Goal: Task Accomplishment & Management: Complete application form

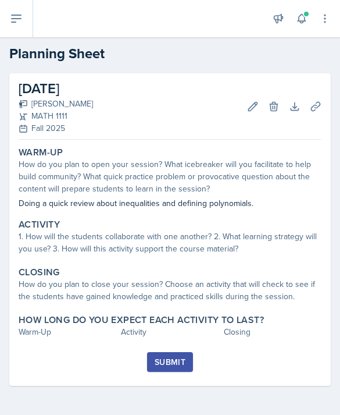
click at [249, 105] on icon at bounding box center [253, 107] width 12 height 12
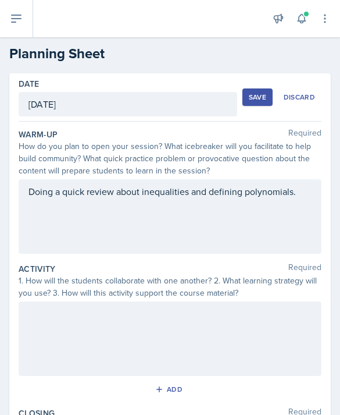
click at [186, 192] on div "Doing a quick review about inequalities and defining polynomials." at bounding box center [170, 216] width 303 height 74
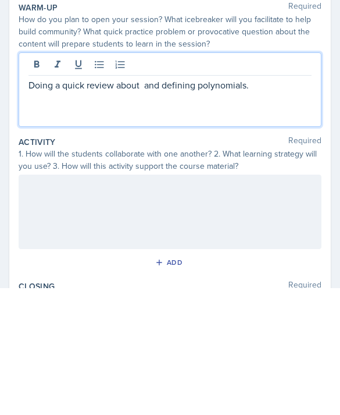
click at [159, 205] on p "Doing a quick review about and defining polynomials." at bounding box center [169, 212] width 283 height 14
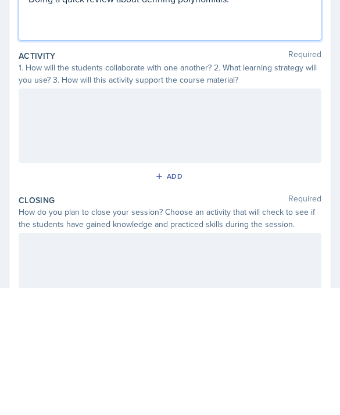
scroll to position [93, 0]
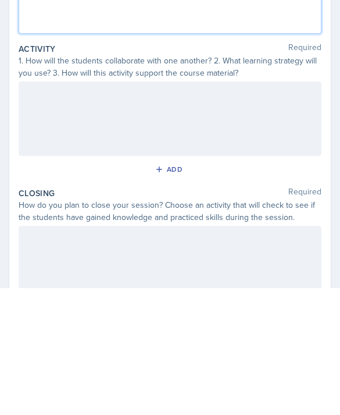
click at [220, 208] on div at bounding box center [170, 245] width 303 height 74
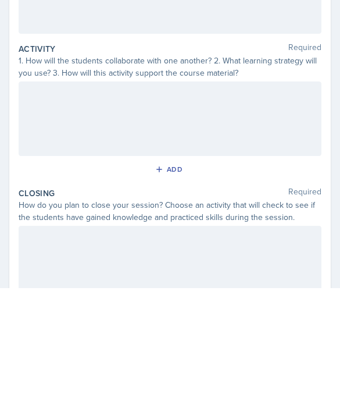
scroll to position [37, 0]
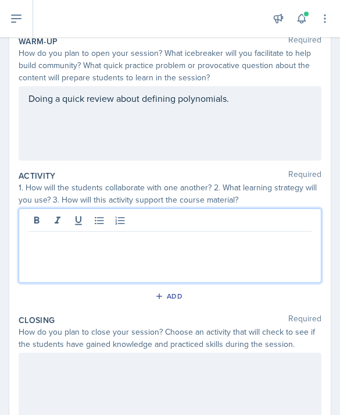
click at [270, 223] on div at bounding box center [170, 245] width 303 height 74
click at [291, 217] on div at bounding box center [170, 245] width 303 height 74
click at [260, 234] on p at bounding box center [169, 241] width 283 height 14
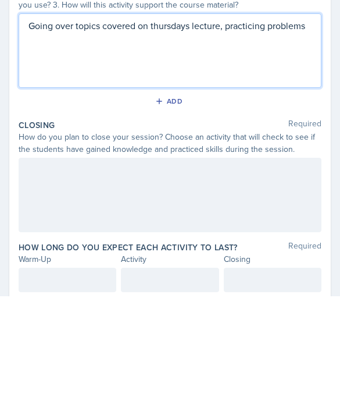
scroll to position [167, 0]
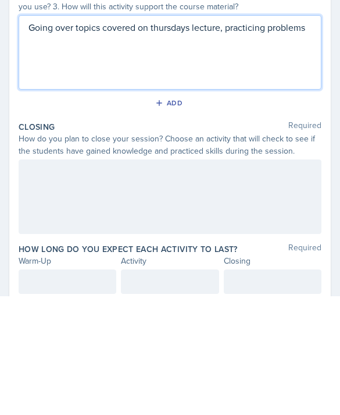
click at [66, 278] on div at bounding box center [170, 315] width 303 height 74
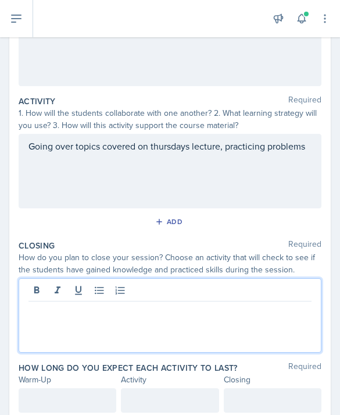
click at [97, 304] on p at bounding box center [169, 311] width 283 height 14
click at [245, 388] on div at bounding box center [273, 400] width 98 height 24
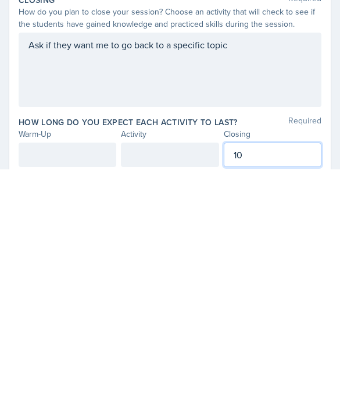
click at [157, 388] on div at bounding box center [170, 400] width 98 height 24
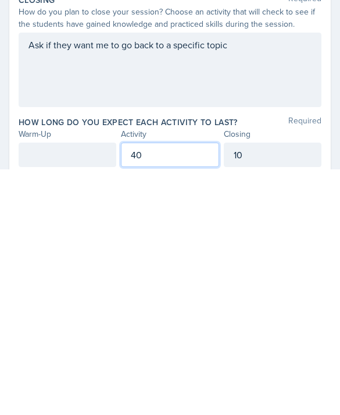
click at [37, 388] on div at bounding box center [68, 400] width 98 height 24
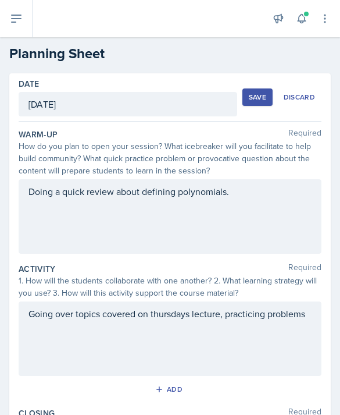
scroll to position [0, 0]
click at [262, 88] on button "Save" at bounding box center [258, 96] width 30 height 17
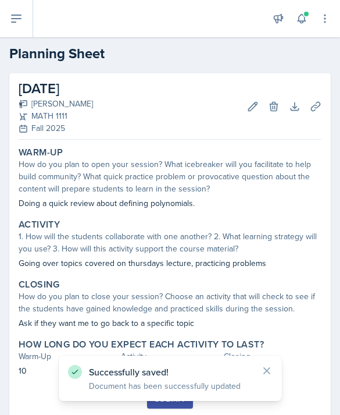
click at [167, 388] on button "Submit" at bounding box center [170, 398] width 46 height 20
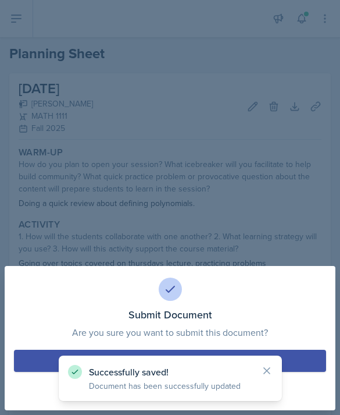
click at [48, 358] on button "Submit" at bounding box center [170, 361] width 312 height 22
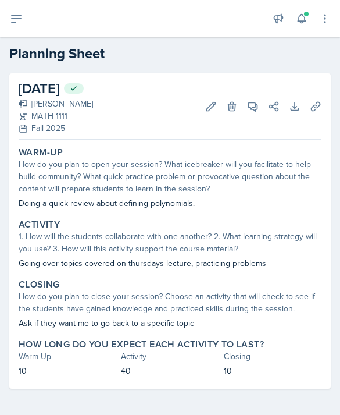
click at [10, 26] on button at bounding box center [16, 18] width 33 height 37
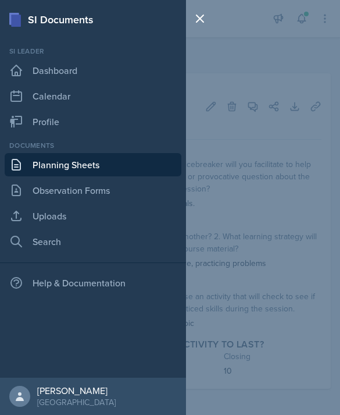
click at [31, 170] on link "Planning Sheets" at bounding box center [93, 164] width 177 height 23
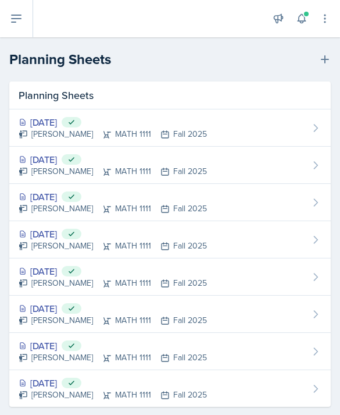
click at [319, 65] on icon at bounding box center [325, 60] width 12 height 12
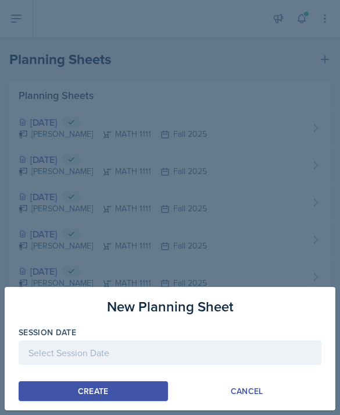
click at [191, 348] on div at bounding box center [170, 352] width 303 height 24
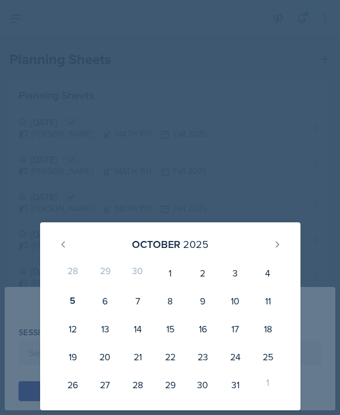
click at [170, 301] on div "8" at bounding box center [170, 301] width 33 height 28
type input "[DATE]"
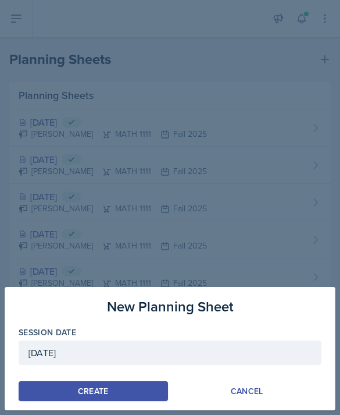
click at [143, 393] on button "Create" at bounding box center [93, 391] width 149 height 20
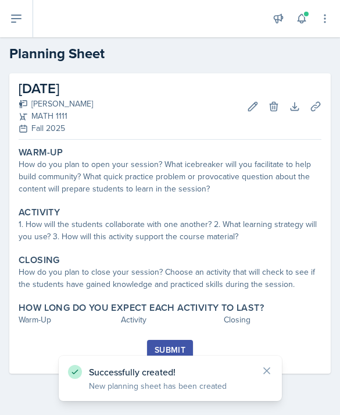
click at [256, 106] on icon at bounding box center [253, 107] width 12 height 12
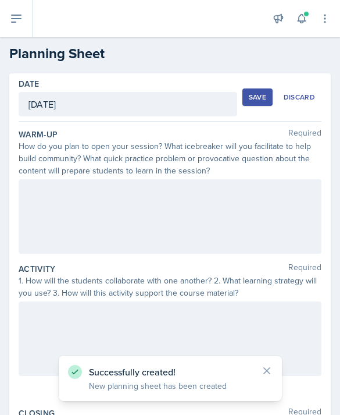
click at [211, 198] on div at bounding box center [170, 216] width 303 height 74
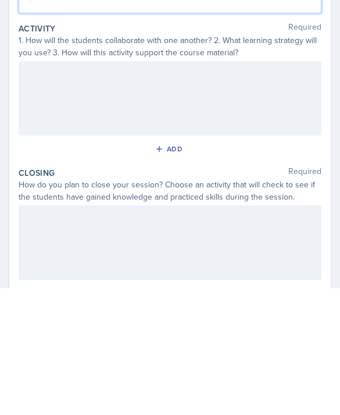
scroll to position [129, 0]
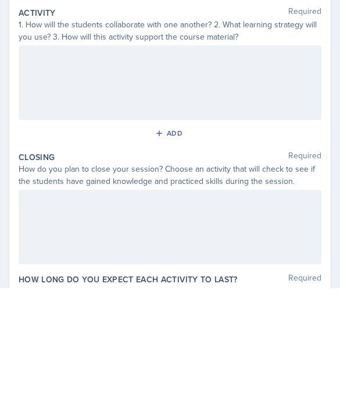
click at [49, 172] on div at bounding box center [170, 209] width 303 height 74
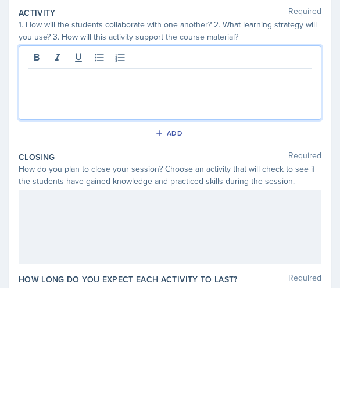
scroll to position [37, 0]
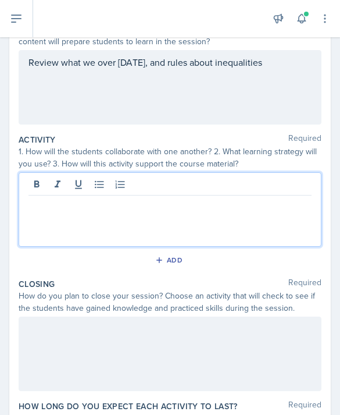
click at [69, 198] on p at bounding box center [169, 205] width 283 height 14
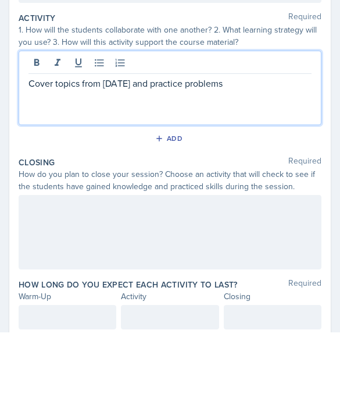
scroll to position [167, 0]
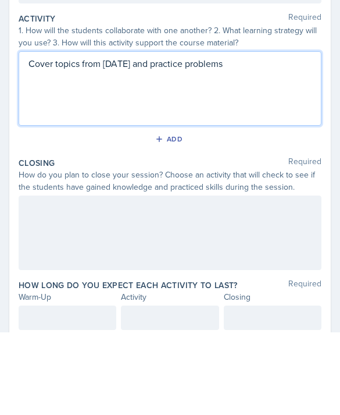
click at [59, 278] on div at bounding box center [170, 315] width 303 height 74
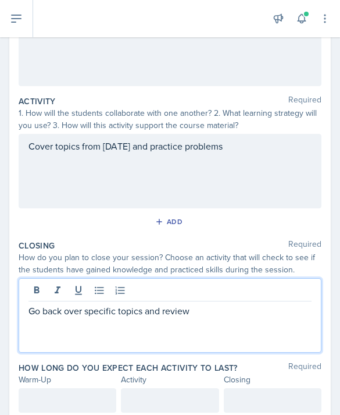
click at [281, 388] on div at bounding box center [273, 400] width 98 height 24
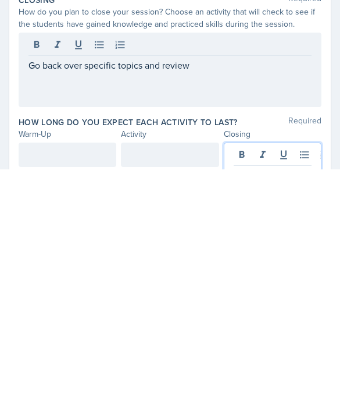
click at [41, 388] on div at bounding box center [68, 400] width 98 height 24
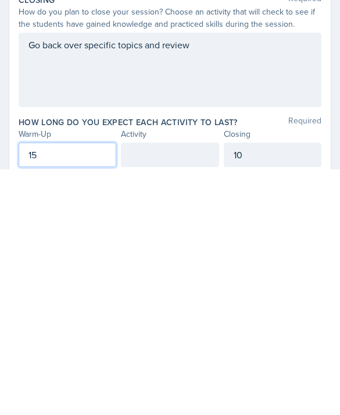
click at [191, 388] on div at bounding box center [170, 400] width 98 height 24
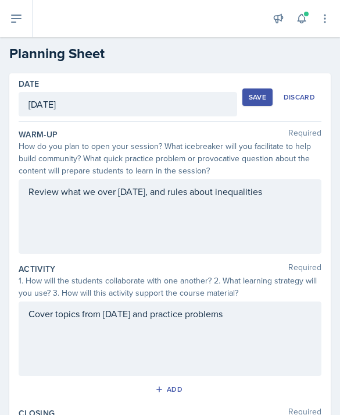
scroll to position [0, 0]
click at [260, 102] on div "Save" at bounding box center [257, 96] width 17 height 9
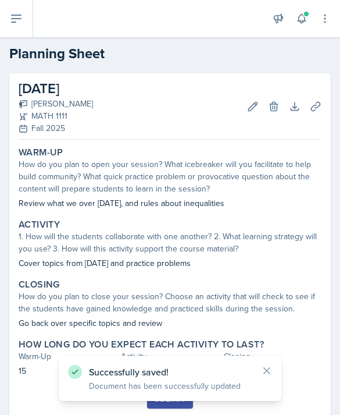
click at [177, 408] on button "Submit" at bounding box center [170, 398] width 46 height 20
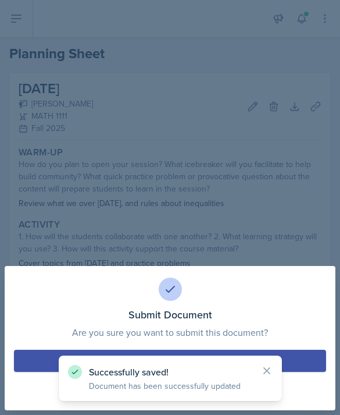
click at [306, 362] on button "Submit" at bounding box center [170, 361] width 312 height 22
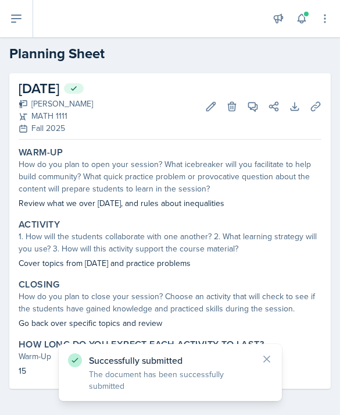
click at [19, 18] on icon at bounding box center [16, 18] width 9 height 7
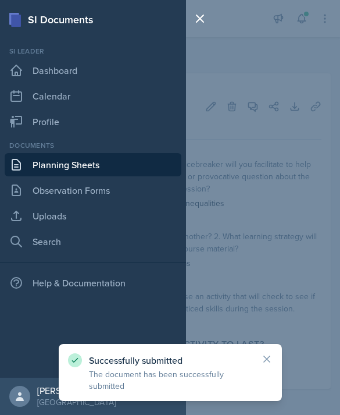
click at [31, 214] on link "Uploads" at bounding box center [93, 215] width 177 height 23
